Goal: Task Accomplishment & Management: Manage account settings

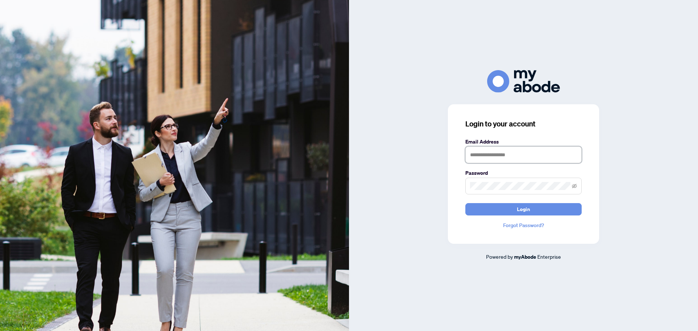
click at [501, 157] on input "text" at bounding box center [523, 155] width 116 height 17
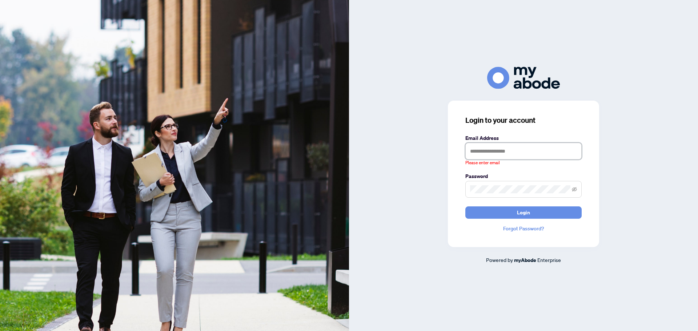
type input "**********"
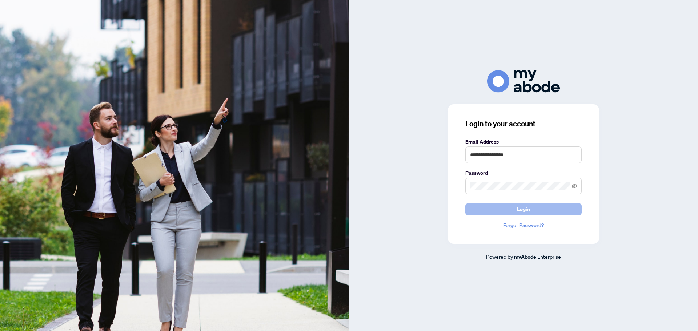
click at [525, 207] on span "Login" at bounding box center [523, 210] width 13 height 12
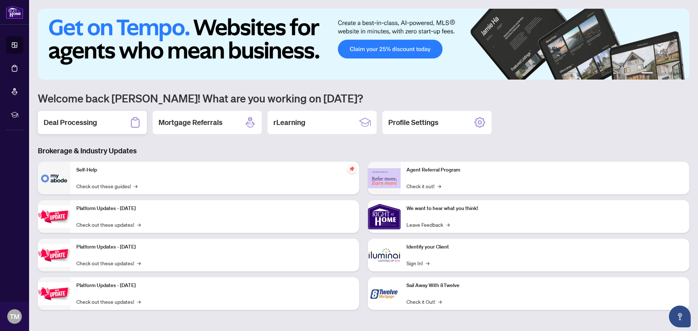
click at [92, 125] on h2 "Deal Processing" at bounding box center [70, 122] width 53 height 10
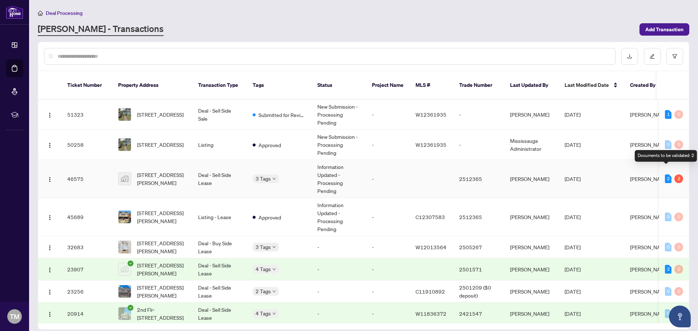
click at [666, 175] on div "2" at bounding box center [668, 179] width 7 height 9
click at [212, 167] on td "Deal - Sell Side Lease" at bounding box center [219, 179] width 55 height 38
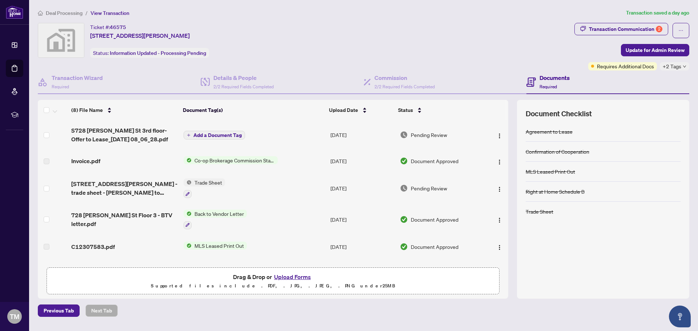
click at [220, 212] on span "Back to Vendor Letter" at bounding box center [219, 214] width 55 height 8
click at [615, 29] on div "Transaction Communication 2" at bounding box center [625, 29] width 73 height 12
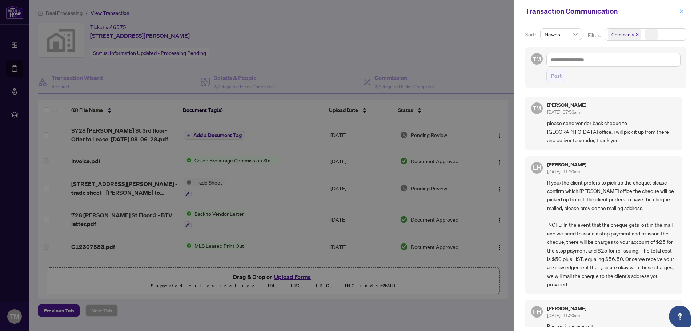
click at [682, 11] on icon "close" at bounding box center [682, 11] width 4 height 4
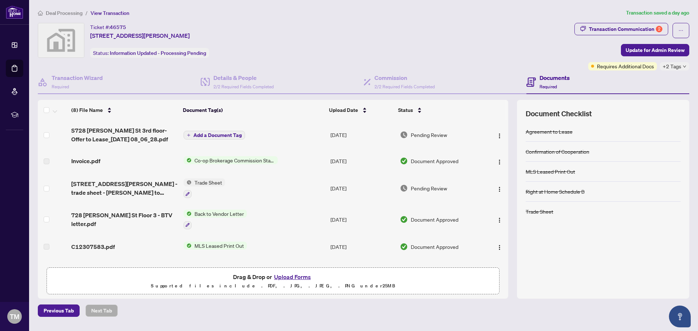
click at [421, 189] on span "Pending Review" at bounding box center [429, 188] width 36 height 8
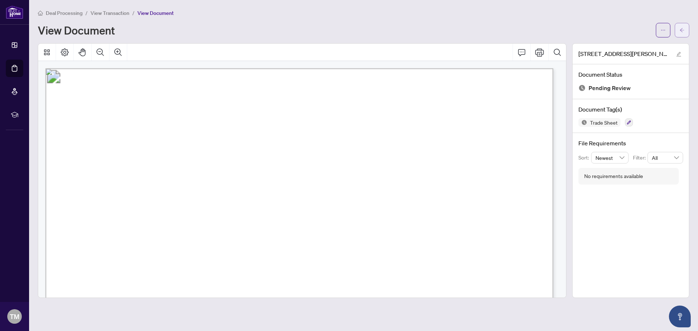
click at [681, 32] on icon "arrow-left" at bounding box center [682, 30] width 5 height 5
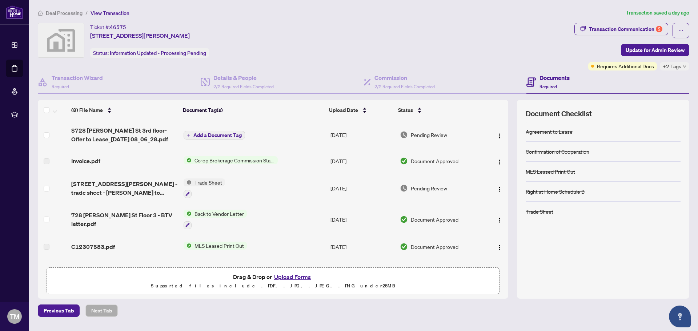
click at [220, 135] on span "Add a Document Tag" at bounding box center [217, 135] width 48 height 5
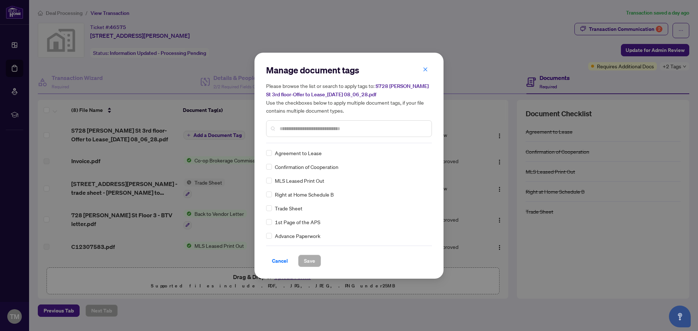
click at [277, 259] on span "Cancel" at bounding box center [280, 261] width 16 height 12
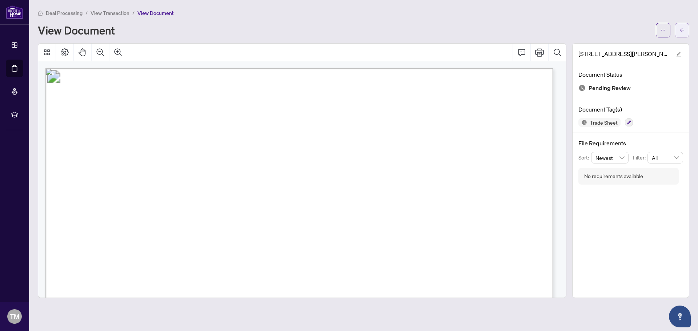
click at [680, 30] on icon "arrow-left" at bounding box center [682, 30] width 5 height 5
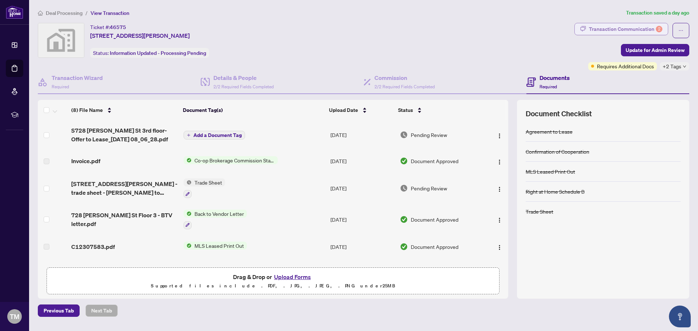
click at [649, 28] on div "Transaction Communication 2" at bounding box center [625, 29] width 73 height 12
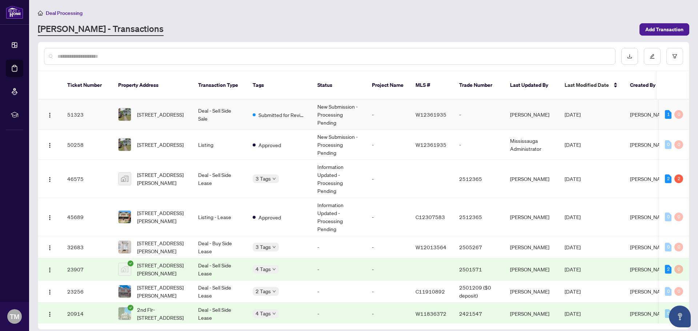
click at [252, 108] on td "Submitted for Review" at bounding box center [279, 115] width 65 height 30
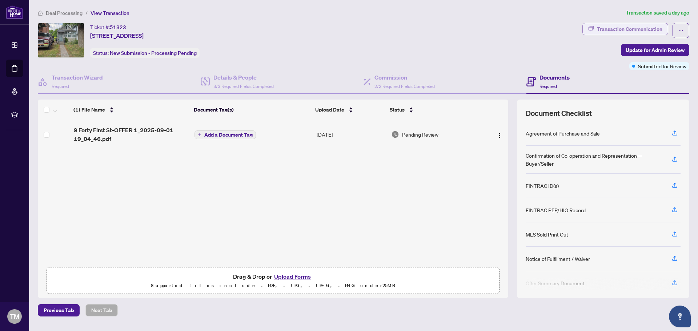
click at [638, 27] on div "Transaction Communication" at bounding box center [629, 29] width 65 height 12
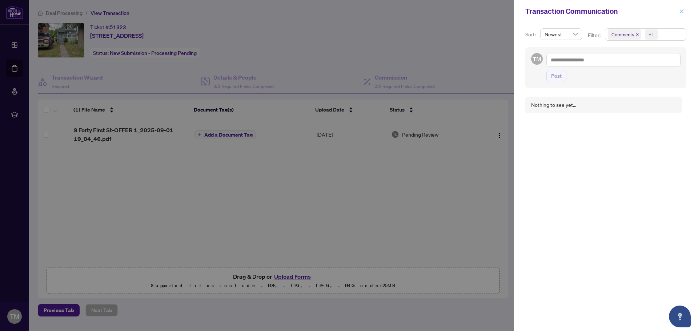
click at [682, 11] on icon "close" at bounding box center [682, 11] width 4 height 4
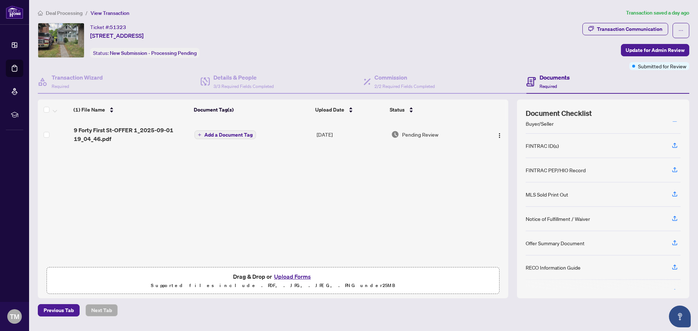
scroll to position [57, 0]
